Goal: Information Seeking & Learning: Learn about a topic

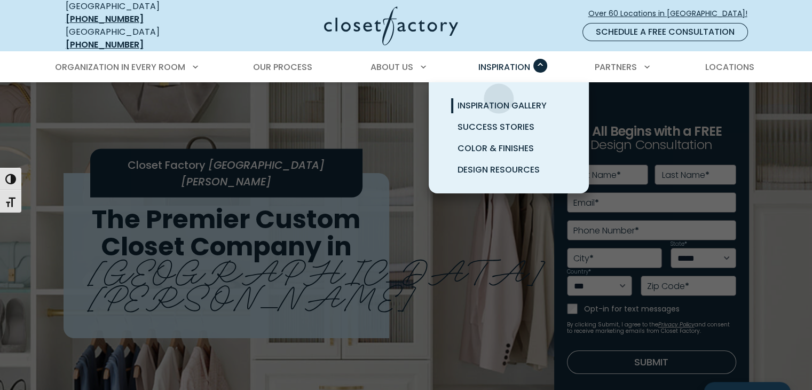
click at [497, 99] on span "Inspiration Gallery" at bounding box center [501, 105] width 89 height 12
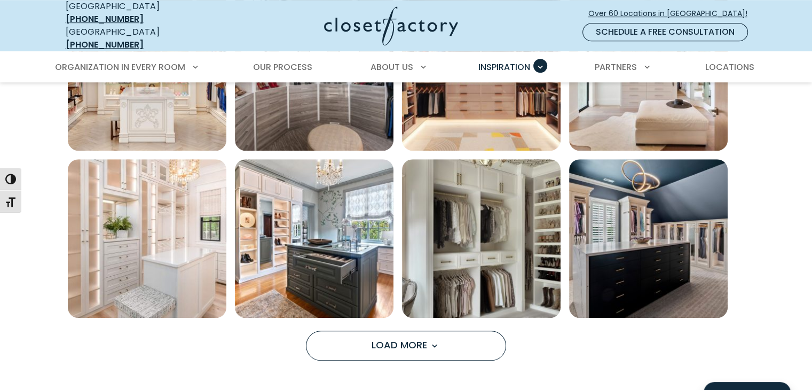
scroll to position [801, 0]
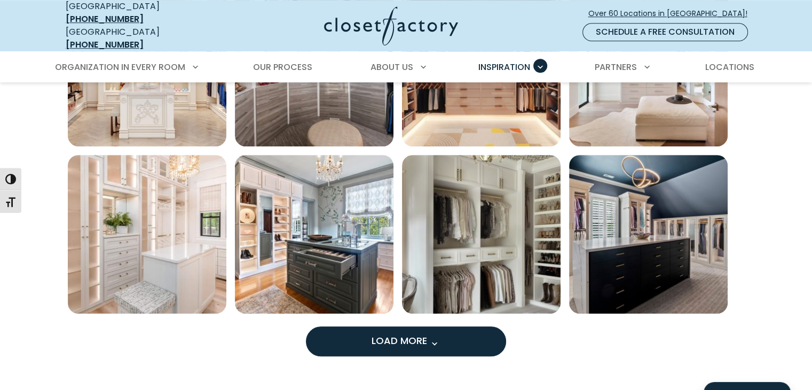
click at [407, 341] on button "Load More" at bounding box center [406, 341] width 200 height 30
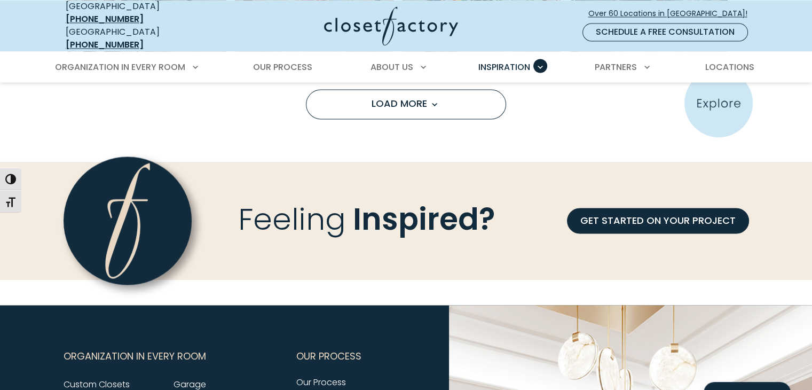
scroll to position [1708, 0]
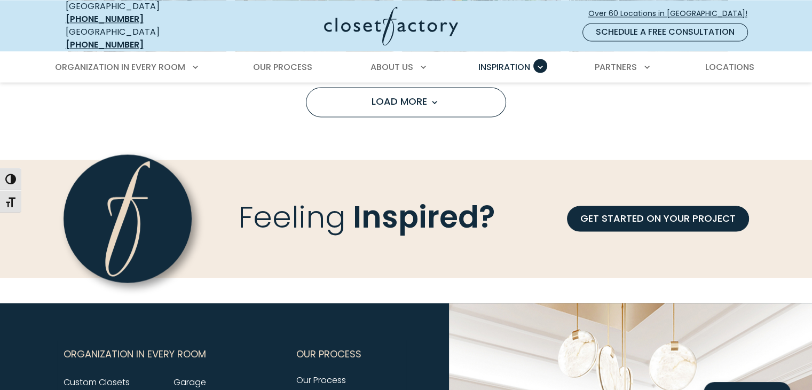
drag, startPoint x: 379, startPoint y: 99, endPoint x: 657, endPoint y: 129, distance: 279.7
click at [378, 99] on button "Load More" at bounding box center [406, 102] width 200 height 30
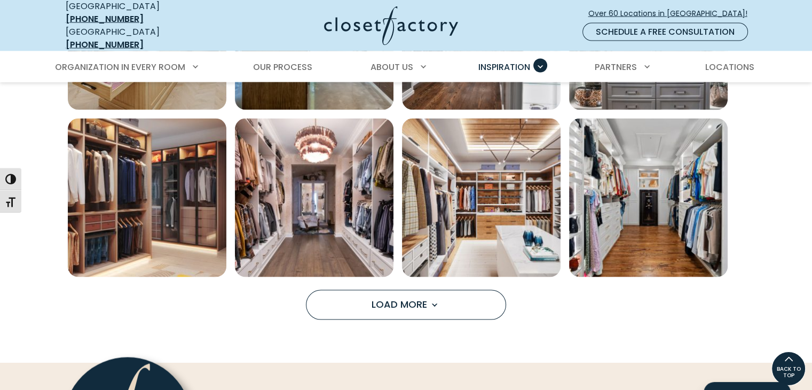
scroll to position [2135, 0]
